Goal: Navigation & Orientation: Find specific page/section

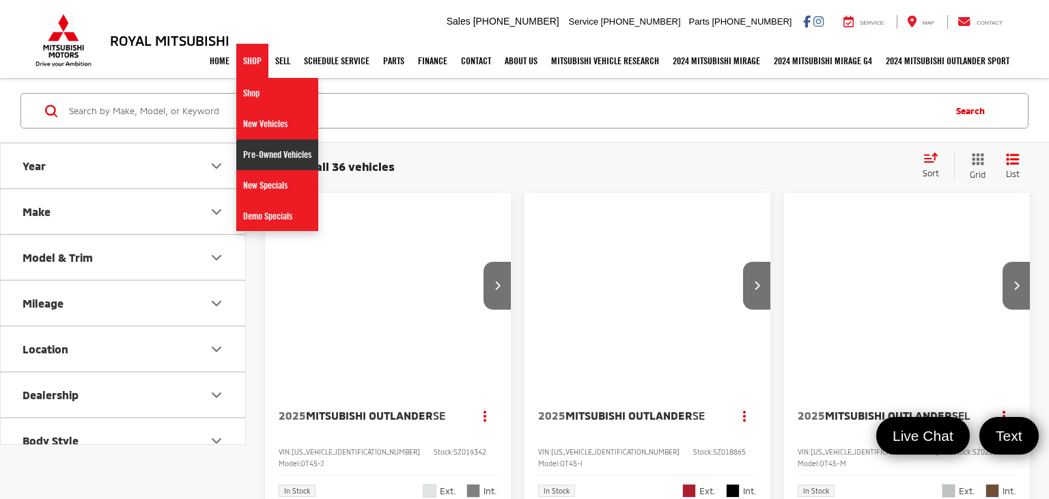
click at [251, 151] on link "Pre-Owned Vehicles" at bounding box center [277, 154] width 82 height 31
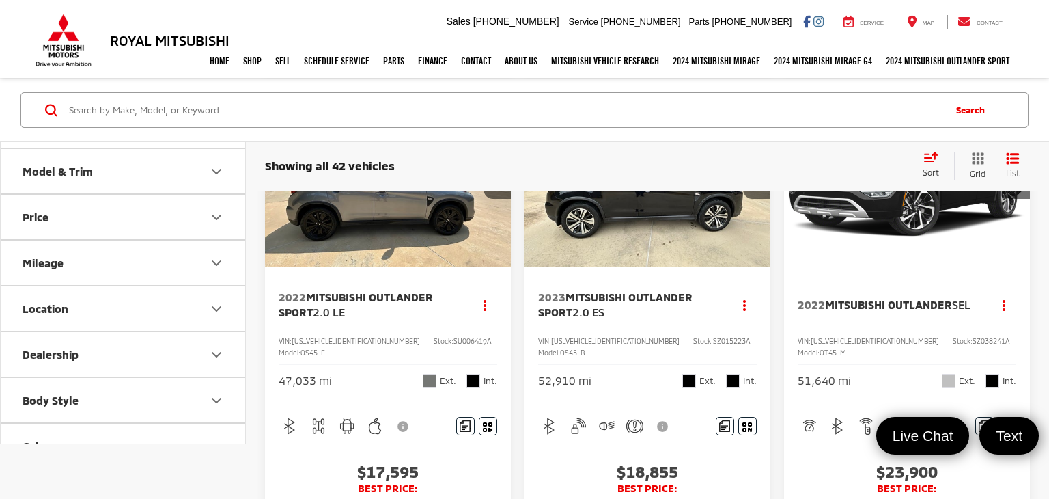
scroll to position [98, 0]
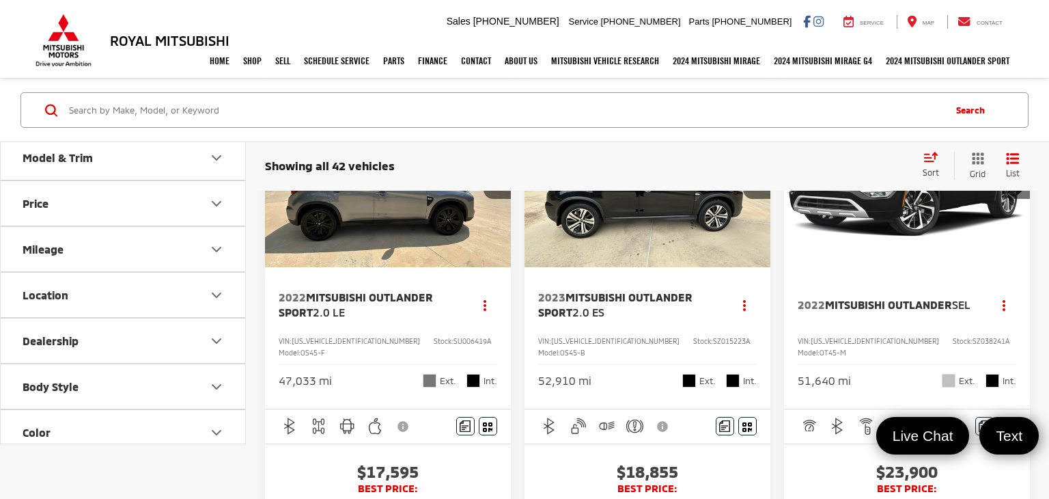
drag, startPoint x: 113, startPoint y: 353, endPoint x: 130, endPoint y: 384, distance: 35.5
click at [112, 353] on button "Dealership" at bounding box center [124, 340] width 246 height 44
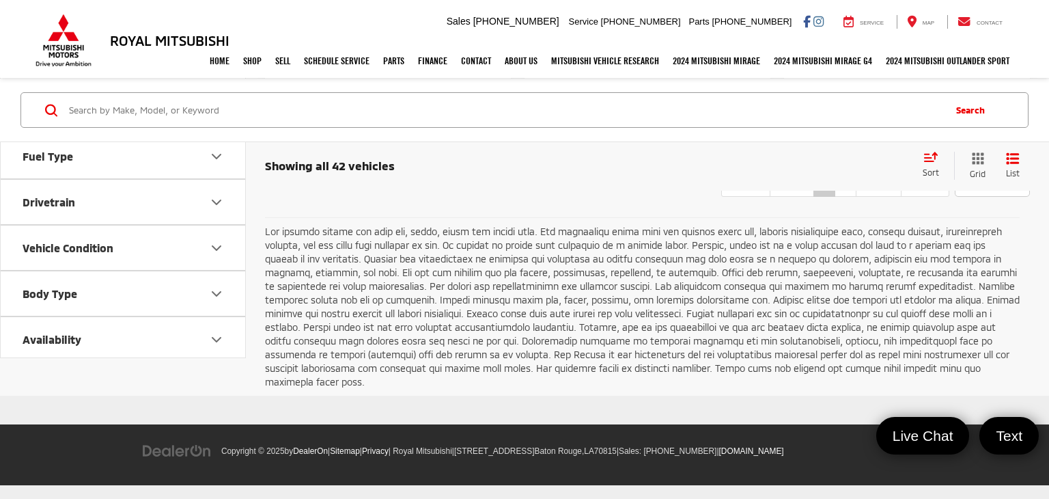
scroll to position [5304, 0]
click at [836, 197] on link "2" at bounding box center [846, 184] width 22 height 25
